Goal: Task Accomplishment & Management: Use online tool/utility

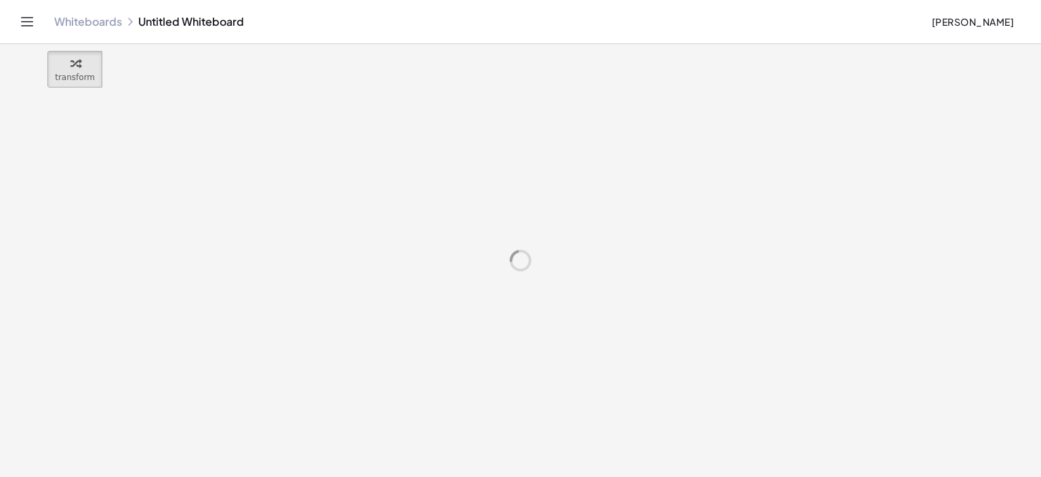
click at [79, 20] on link "Whiteboards" at bounding box center [88, 22] width 68 height 14
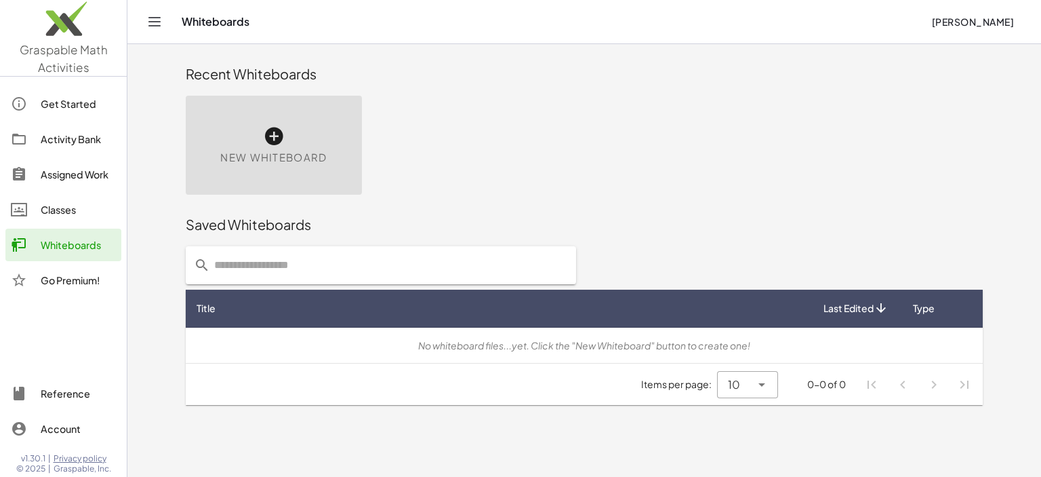
click at [277, 135] on icon at bounding box center [274, 136] width 22 height 22
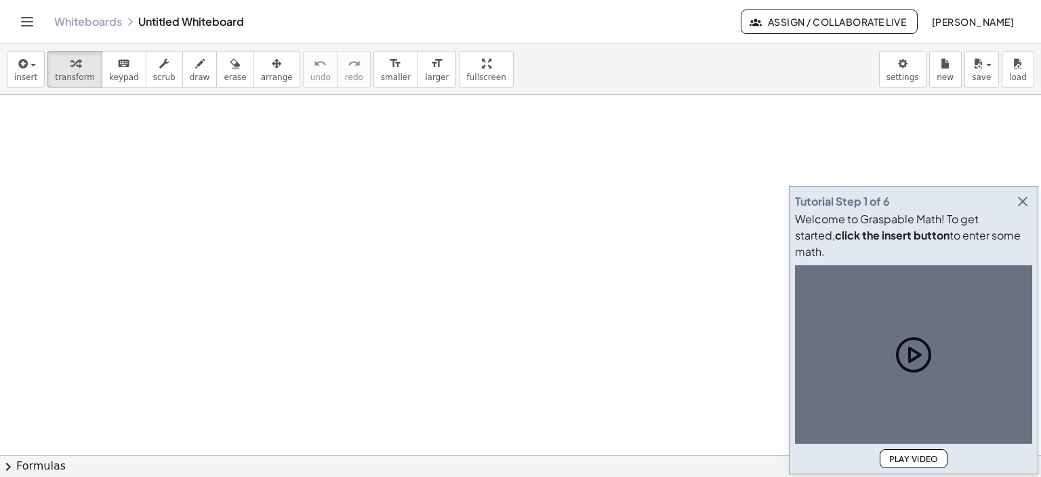
click at [273, 135] on div at bounding box center [520, 455] width 1041 height 721
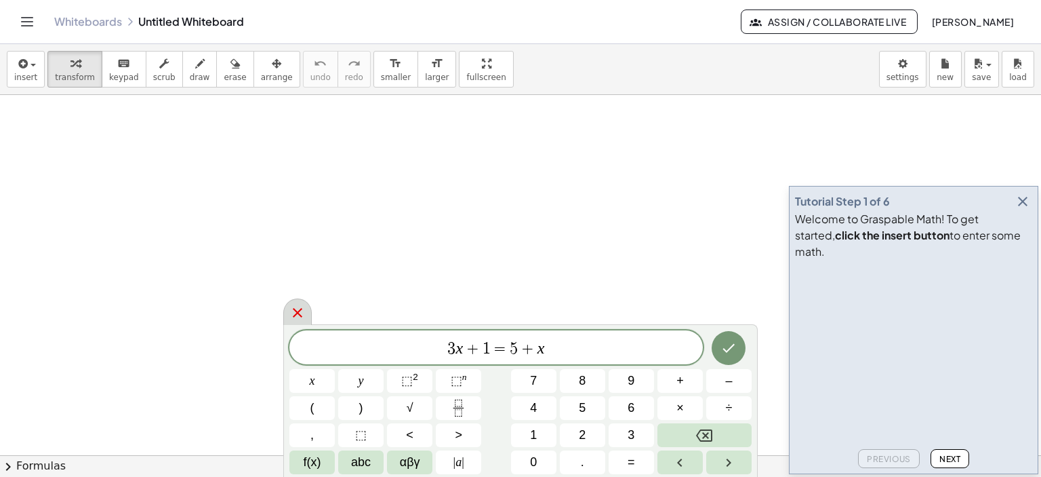
click at [290, 311] on icon at bounding box center [298, 312] width 16 height 16
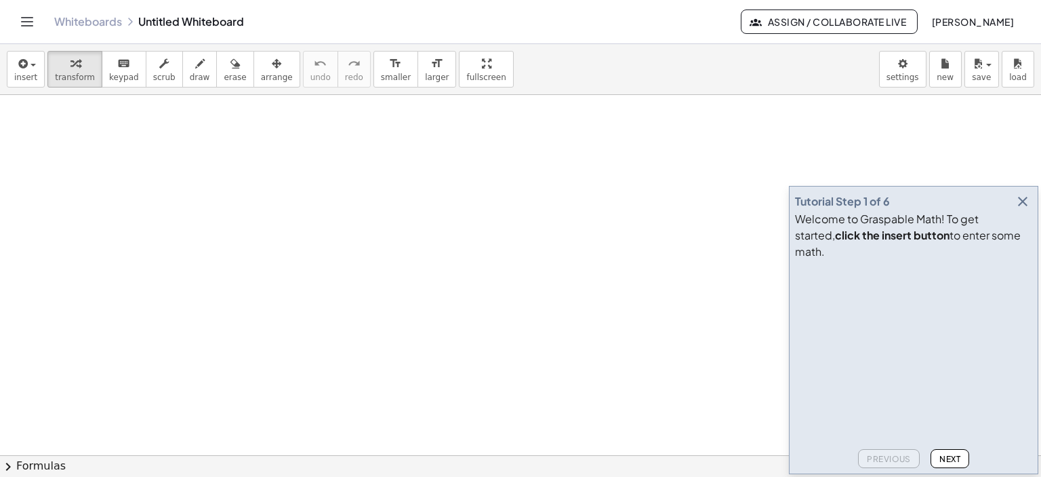
click at [1027, 210] on icon "button" at bounding box center [1023, 201] width 16 height 16
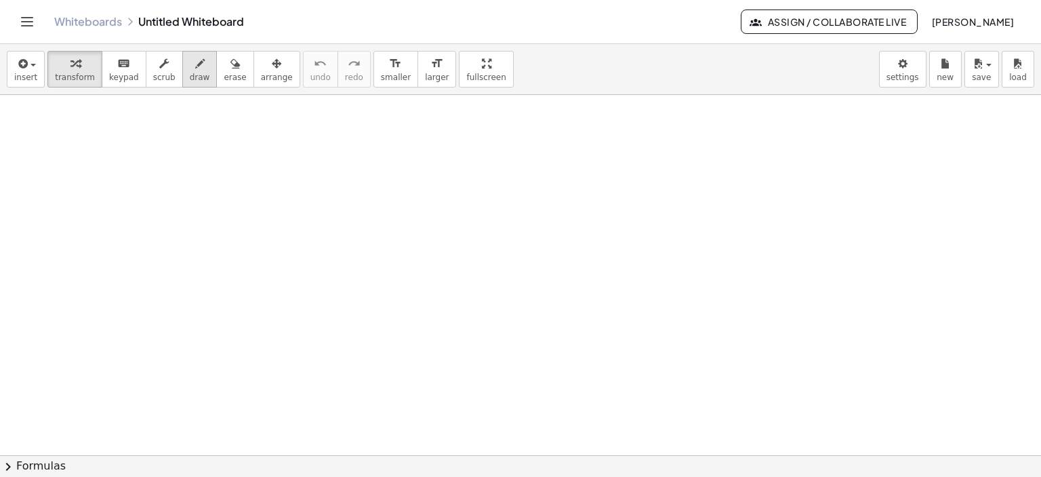
click at [195, 64] on icon "button" at bounding box center [199, 64] width 9 height 16
drag, startPoint x: 77, startPoint y: 174, endPoint x: 102, endPoint y: 186, distance: 28.5
click at [83, 205] on div at bounding box center [520, 455] width 1041 height 721
drag, startPoint x: 125, startPoint y: 136, endPoint x: 138, endPoint y: 167, distance: 34.4
click at [133, 177] on div at bounding box center [520, 455] width 1041 height 721
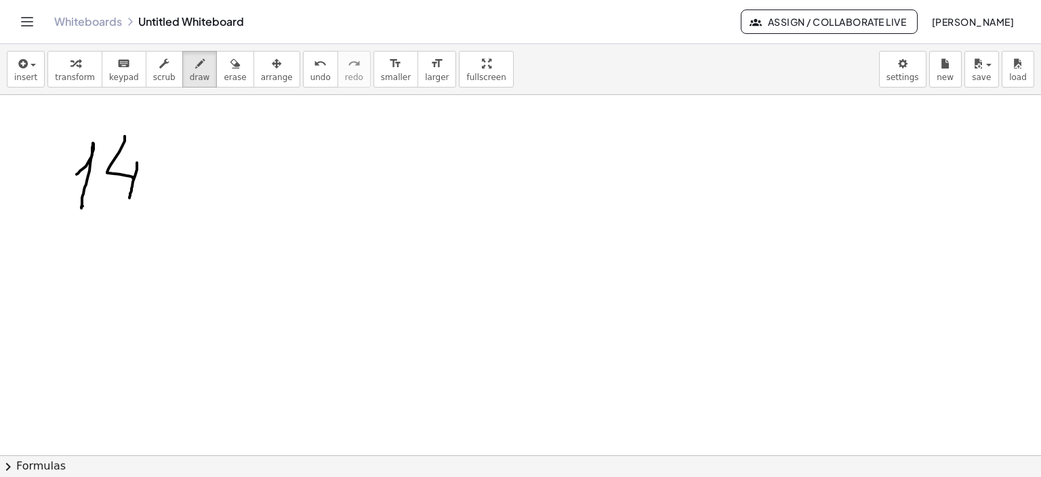
drag, startPoint x: 137, startPoint y: 162, endPoint x: 130, endPoint y: 197, distance: 36.0
click at [130, 197] on div at bounding box center [520, 455] width 1041 height 721
drag, startPoint x: 161, startPoint y: 176, endPoint x: 185, endPoint y: 177, distance: 24.4
click at [183, 178] on div at bounding box center [520, 455] width 1041 height 721
drag, startPoint x: 274, startPoint y: 140, endPoint x: 247, endPoint y: 165, distance: 36.9
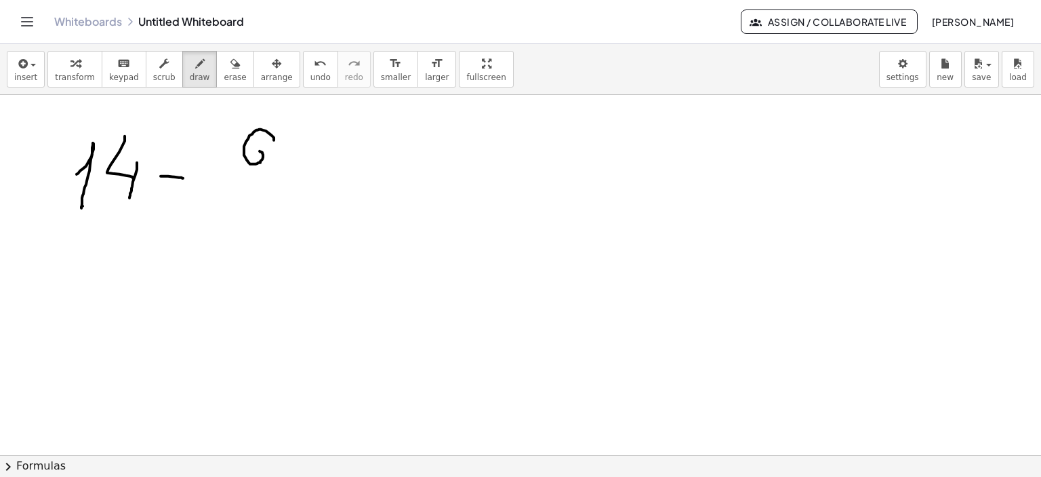
click at [247, 154] on div at bounding box center [520, 455] width 1041 height 721
drag, startPoint x: 237, startPoint y: 172, endPoint x: 285, endPoint y: 176, distance: 48.3
click at [285, 175] on div at bounding box center [520, 455] width 1041 height 721
drag, startPoint x: 250, startPoint y: 185, endPoint x: 265, endPoint y: 196, distance: 18.4
click at [249, 189] on div at bounding box center [520, 455] width 1041 height 721
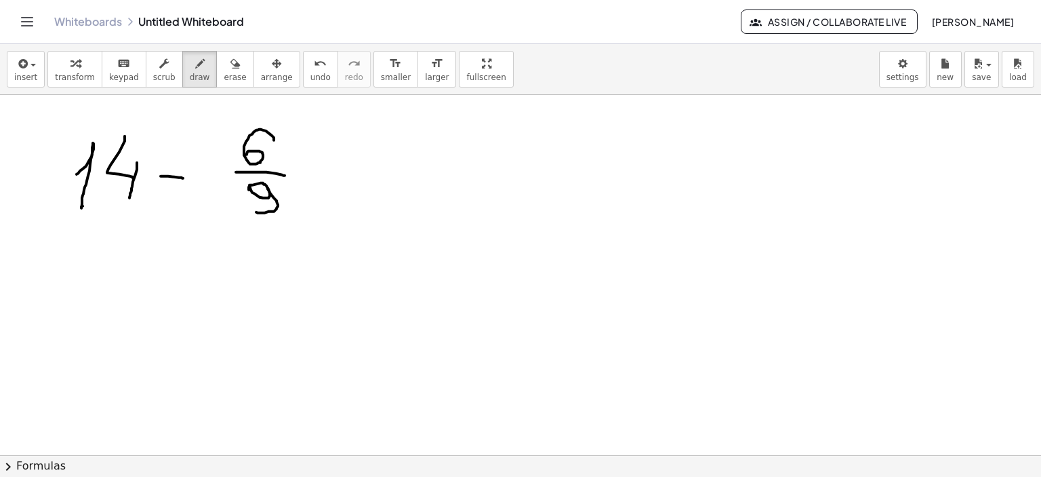
drag, startPoint x: 268, startPoint y: 188, endPoint x: 252, endPoint y: 209, distance: 26.2
click at [252, 209] on div at bounding box center [520, 455] width 1041 height 721
drag, startPoint x: 306, startPoint y: 167, endPoint x: 343, endPoint y: 167, distance: 37.3
click at [343, 166] on div at bounding box center [520, 455] width 1041 height 721
drag, startPoint x: 311, startPoint y: 183, endPoint x: 353, endPoint y: 184, distance: 41.4
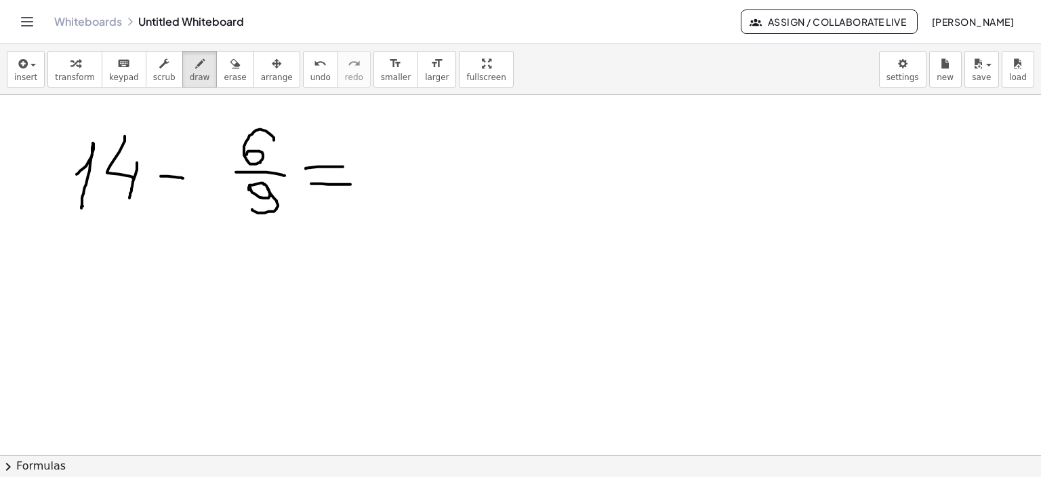
click at [353, 184] on div at bounding box center [520, 455] width 1041 height 721
drag, startPoint x: 376, startPoint y: 178, endPoint x: 388, endPoint y: 191, distance: 17.7
click at [385, 193] on div at bounding box center [520, 455] width 1041 height 721
drag, startPoint x: 410, startPoint y: 148, endPoint x: 412, endPoint y: 161, distance: 12.5
click at [407, 184] on div at bounding box center [520, 455] width 1041 height 721
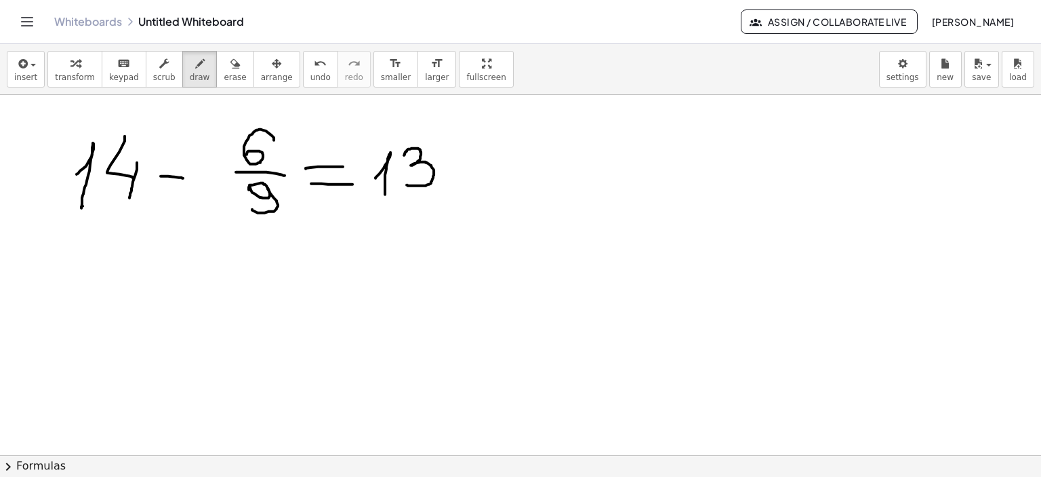
drag, startPoint x: 409, startPoint y: 148, endPoint x: 404, endPoint y: 156, distance: 8.8
click at [404, 156] on div at bounding box center [520, 455] width 1041 height 721
drag, startPoint x: 450, startPoint y: 167, endPoint x: 484, endPoint y: 169, distance: 33.9
click at [484, 169] on div at bounding box center [520, 455] width 1041 height 721
drag, startPoint x: 468, startPoint y: 157, endPoint x: 465, endPoint y: 179, distance: 22.5
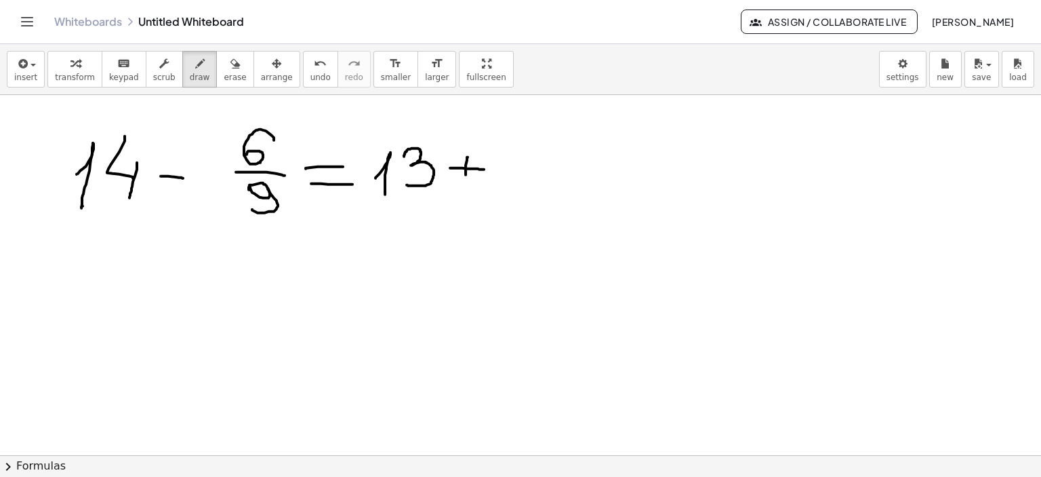
click at [465, 179] on div at bounding box center [520, 455] width 1041 height 721
drag, startPoint x: 517, startPoint y: 134, endPoint x: 540, endPoint y: 178, distance: 49.7
click at [510, 202] on div at bounding box center [520, 455] width 1041 height 721
drag, startPoint x: 526, startPoint y: 176, endPoint x: 546, endPoint y: 186, distance: 22.4
click at [537, 192] on div at bounding box center [520, 455] width 1041 height 721
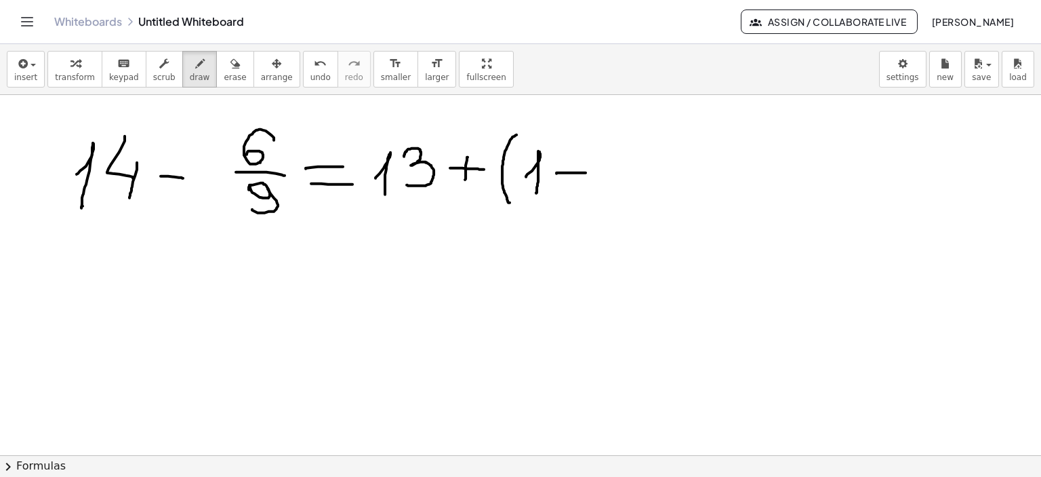
drag, startPoint x: 557, startPoint y: 173, endPoint x: 587, endPoint y: 172, distance: 29.8
click at [586, 172] on div at bounding box center [520, 455] width 1041 height 721
drag, startPoint x: 647, startPoint y: 134, endPoint x: 621, endPoint y: 155, distance: 32.8
click at [621, 154] on div at bounding box center [520, 455] width 1041 height 721
drag, startPoint x: 605, startPoint y: 178, endPoint x: 656, endPoint y: 176, distance: 51.6
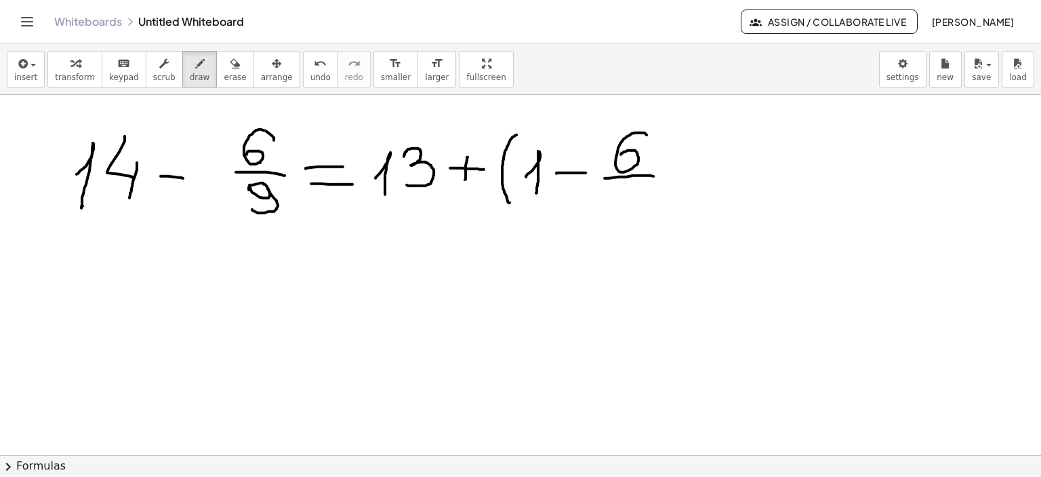
click at [656, 176] on div at bounding box center [520, 455] width 1041 height 721
drag, startPoint x: 618, startPoint y: 190, endPoint x: 630, endPoint y: 188, distance: 11.6
click at [622, 186] on div at bounding box center [520, 455] width 1041 height 721
drag, startPoint x: 640, startPoint y: 182, endPoint x: 627, endPoint y: 211, distance: 31.5
click at [625, 212] on div at bounding box center [520, 455] width 1041 height 721
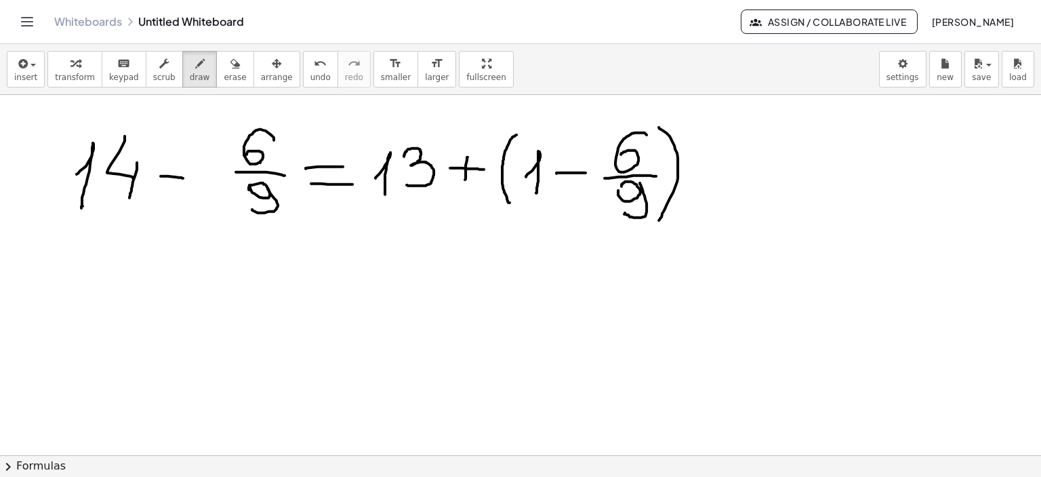
drag, startPoint x: 659, startPoint y: 127, endPoint x: 659, endPoint y: 220, distance: 92.9
click at [659, 220] on div at bounding box center [520, 455] width 1041 height 721
drag, startPoint x: 689, startPoint y: 173, endPoint x: 725, endPoint y: 172, distance: 35.9
click at [725, 172] on div at bounding box center [520, 455] width 1041 height 721
drag, startPoint x: 687, startPoint y: 188, endPoint x: 725, endPoint y: 187, distance: 38.7
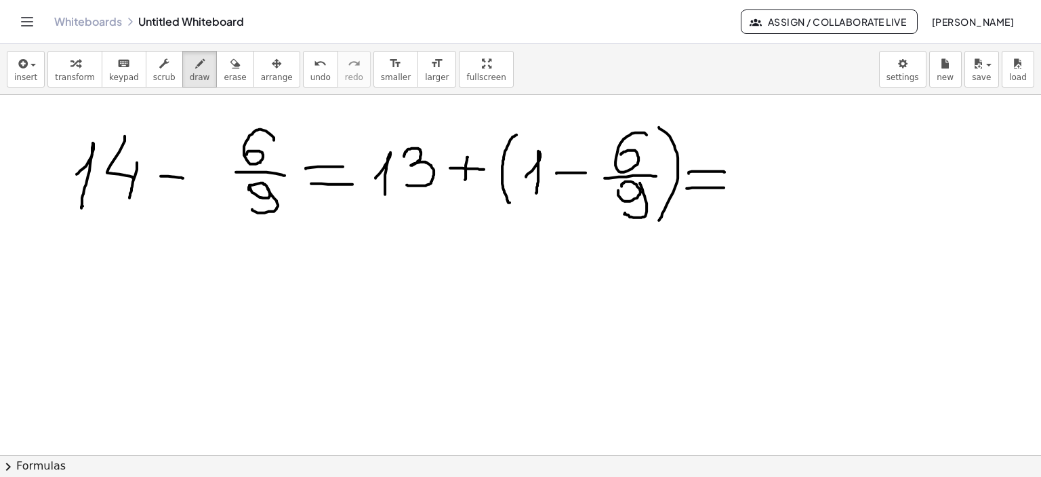
click at [725, 187] on div at bounding box center [520, 455] width 1041 height 721
drag, startPoint x: 58, startPoint y: 248, endPoint x: 104, endPoint y: 250, distance: 46.2
click at [106, 250] on div at bounding box center [520, 455] width 1041 height 721
drag, startPoint x: 60, startPoint y: 268, endPoint x: 117, endPoint y: 268, distance: 57.0
click at [117, 268] on div at bounding box center [520, 455] width 1041 height 721
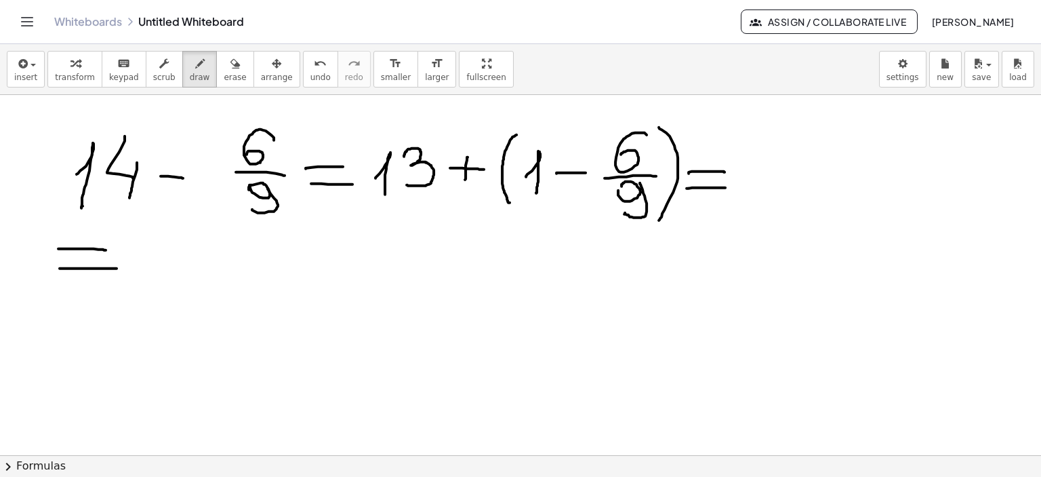
drag, startPoint x: 967, startPoint y: 168, endPoint x: 959, endPoint y: 167, distance: 8.2
click at [959, 167] on div at bounding box center [520, 455] width 1041 height 721
drag, startPoint x: 841, startPoint y: 168, endPoint x: 841, endPoint y: 154, distance: 14.3
click at [840, 165] on div at bounding box center [520, 455] width 1041 height 721
